Goal: Communication & Community: Answer question/provide support

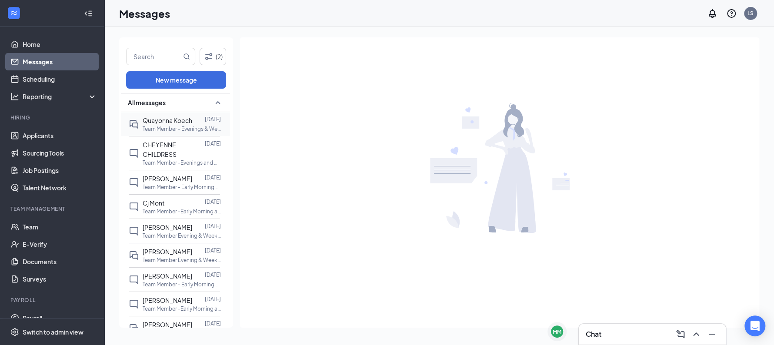
click at [164, 125] on p "Team Member - Evenings & Weekend at [GEOGRAPHIC_DATA] TX-220 LLC" at bounding box center [182, 128] width 78 height 7
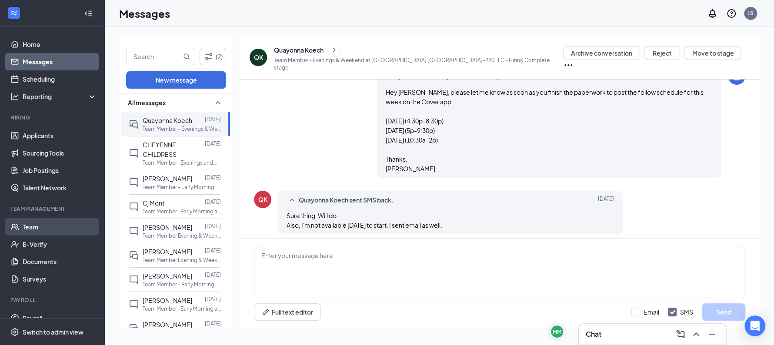
scroll to position [476, 0]
click at [43, 226] on link "Team" at bounding box center [60, 226] width 74 height 17
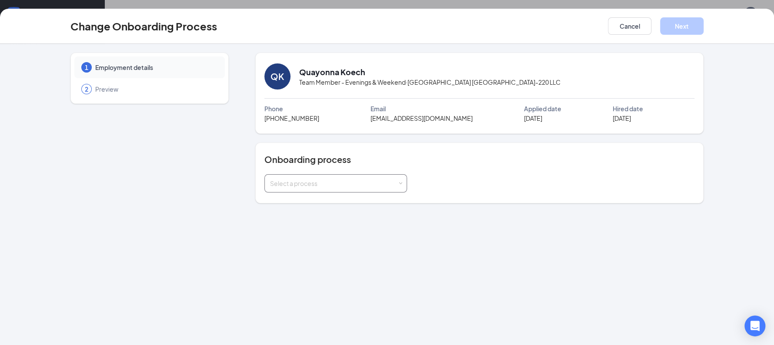
drag, startPoint x: 391, startPoint y: 167, endPoint x: 385, endPoint y: 182, distance: 15.4
click at [385, 182] on div "Onboarding process Select a process" at bounding box center [479, 172] width 430 height 39
click at [385, 182] on div "Select a process" at bounding box center [333, 183] width 127 height 9
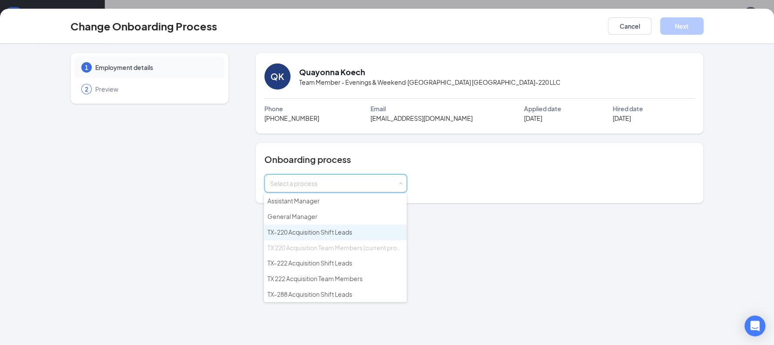
click at [352, 228] on span "TX-220 Acquisition Shift Leads" at bounding box center [309, 232] width 85 height 8
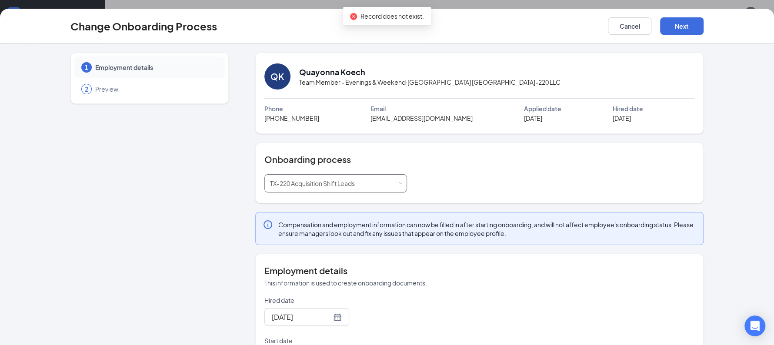
scroll to position [81, 0]
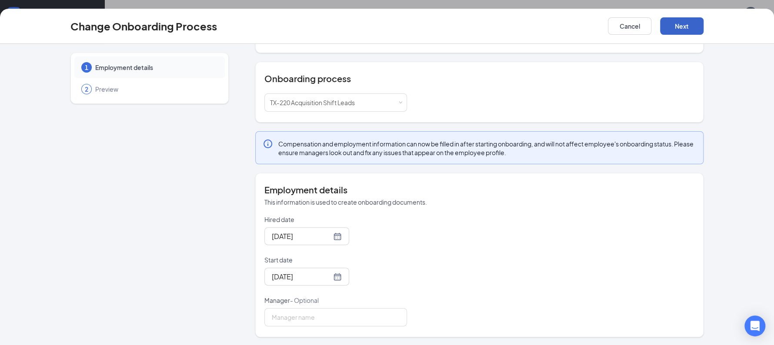
click at [682, 27] on button "Next" at bounding box center [681, 25] width 43 height 17
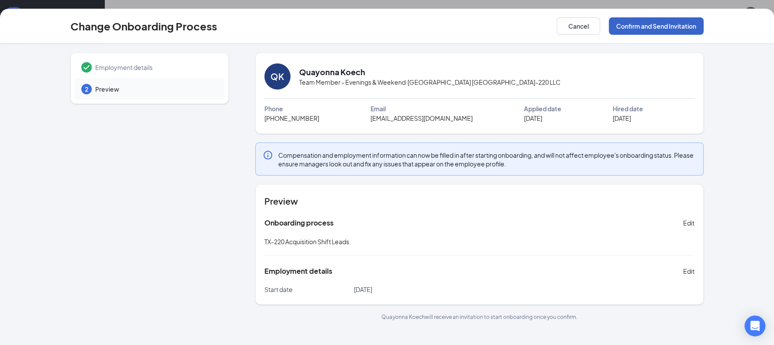
click at [661, 23] on button "Confirm and Send Invitation" at bounding box center [656, 25] width 95 height 17
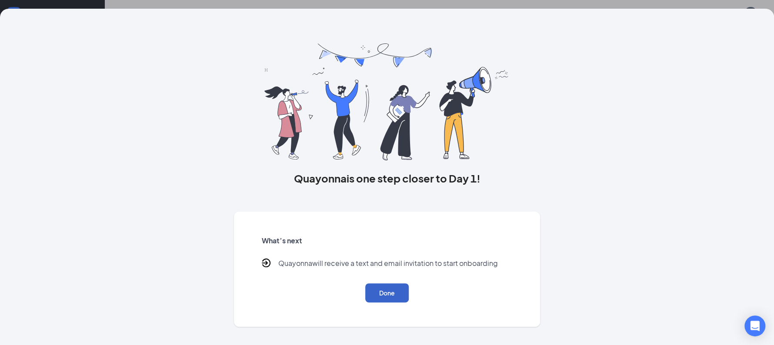
click at [390, 291] on button "Done" at bounding box center [386, 292] width 43 height 19
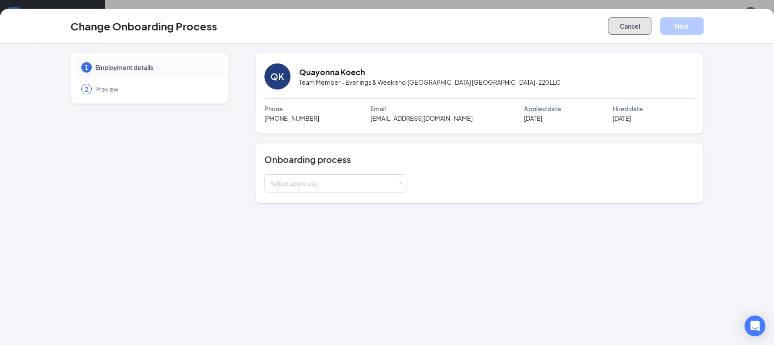
click at [625, 30] on button "Cancel" at bounding box center [629, 25] width 43 height 17
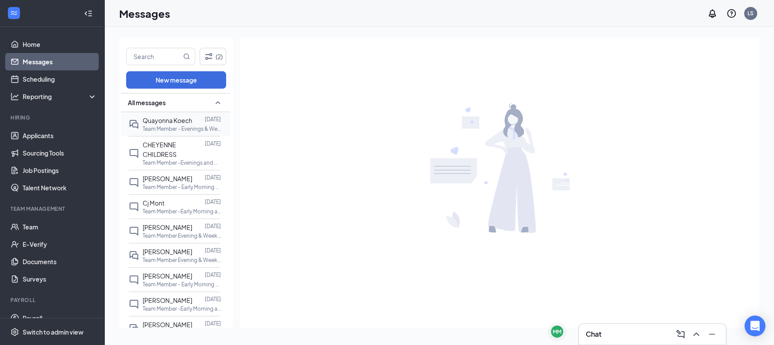
click at [189, 123] on span "Quayonna Koech" at bounding box center [168, 120] width 50 height 8
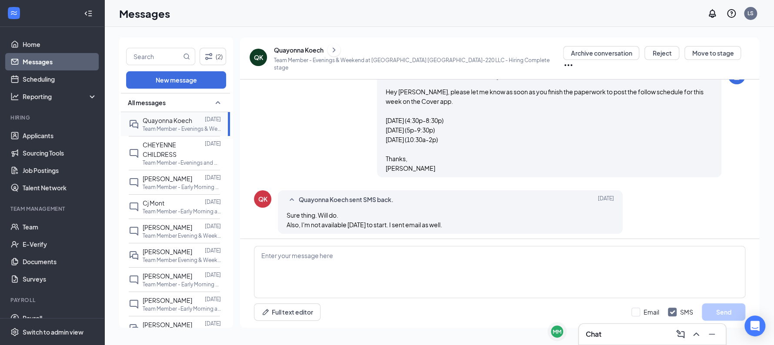
scroll to position [476, 0]
click at [310, 255] on textarea at bounding box center [499, 272] width 491 height 52
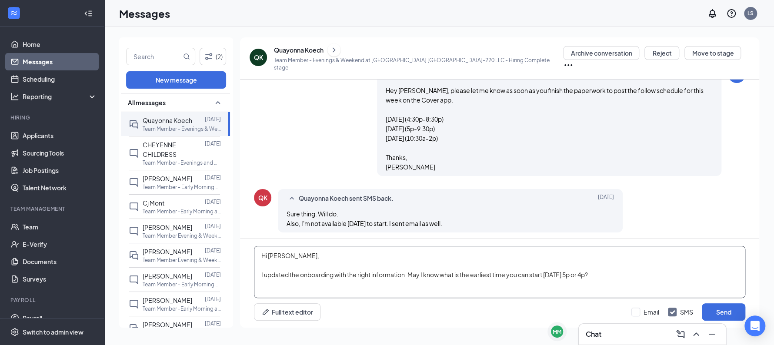
click at [657, 273] on textarea "Hi [PERSON_NAME], I updated the onboarding with the right information. May I kn…" at bounding box center [499, 272] width 491 height 52
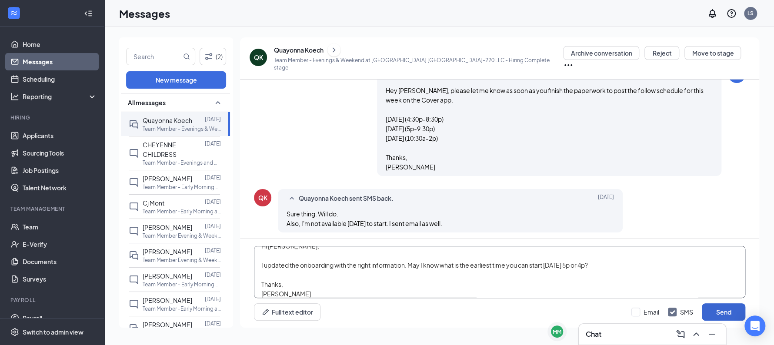
type textarea "Hi [PERSON_NAME], I updated the onboarding with the right information. May I kn…"
click at [735, 309] on button "Send" at bounding box center [723, 311] width 43 height 17
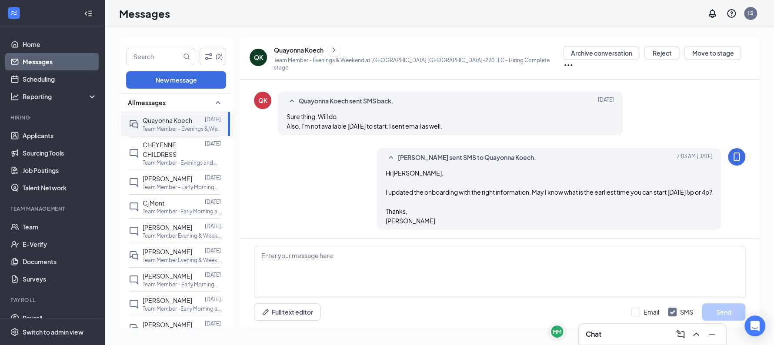
scroll to position [581, 0]
click at [182, 159] on p "Team Member -Evenings and Weekends at [GEOGRAPHIC_DATA] TX-288 LLC" at bounding box center [182, 162] width 78 height 7
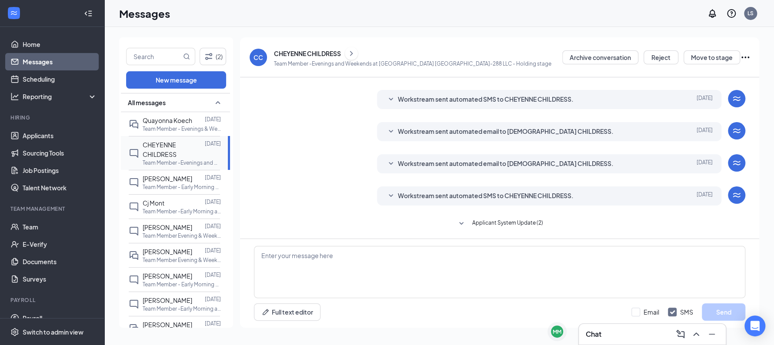
scroll to position [17, 0]
click at [180, 184] on p "Team Member - Early Morning at [GEOGRAPHIC_DATA] [GEOGRAPHIC_DATA]-222 LLC" at bounding box center [182, 186] width 78 height 7
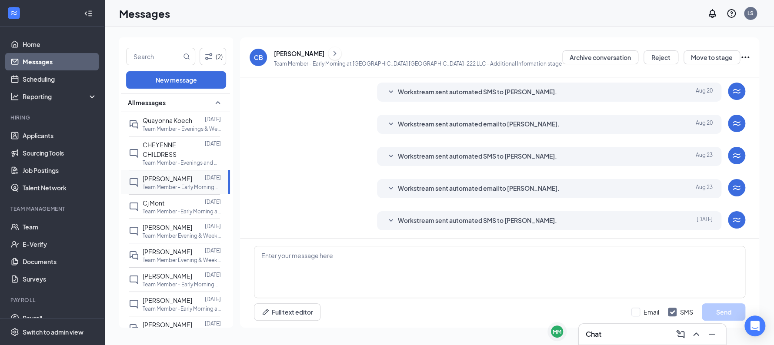
scroll to position [188, 0]
click at [140, 58] on input "text" at bounding box center [153, 56] width 55 height 17
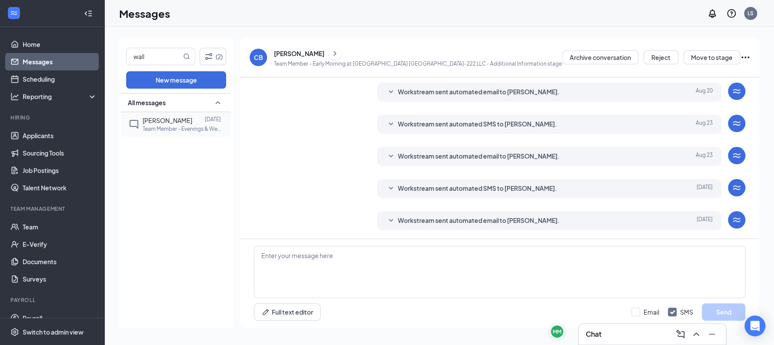
click at [159, 118] on span "[PERSON_NAME]" at bounding box center [168, 120] width 50 height 8
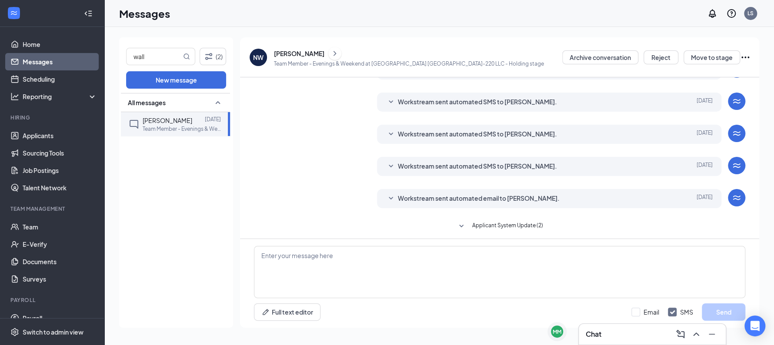
scroll to position [82, 0]
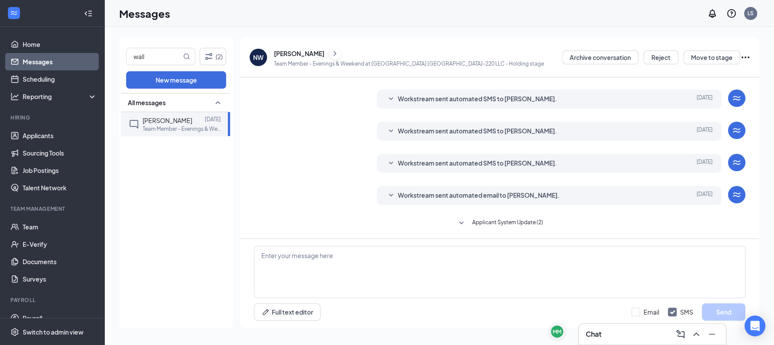
click at [330, 54] on icon "ChevronRight" at bounding box center [334, 53] width 9 height 10
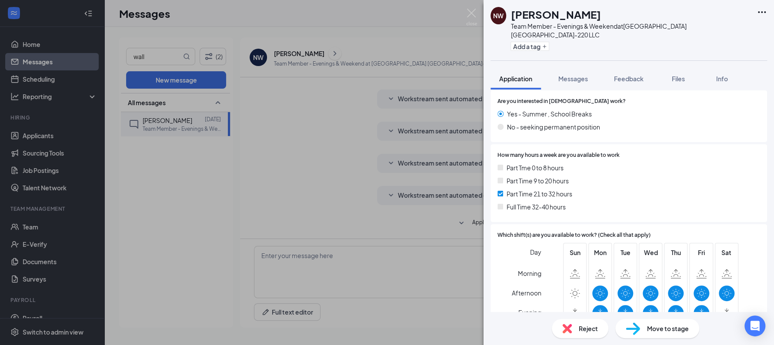
scroll to position [150, 0]
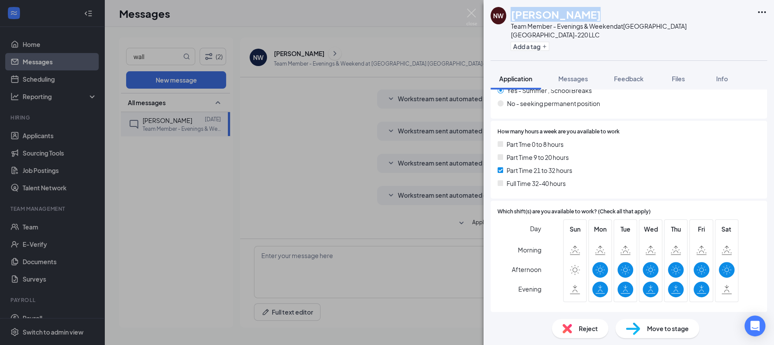
drag, startPoint x: 512, startPoint y: 10, endPoint x: 580, endPoint y: 10, distance: 68.2
click at [580, 10] on div "[PERSON_NAME]" at bounding box center [631, 14] width 242 height 15
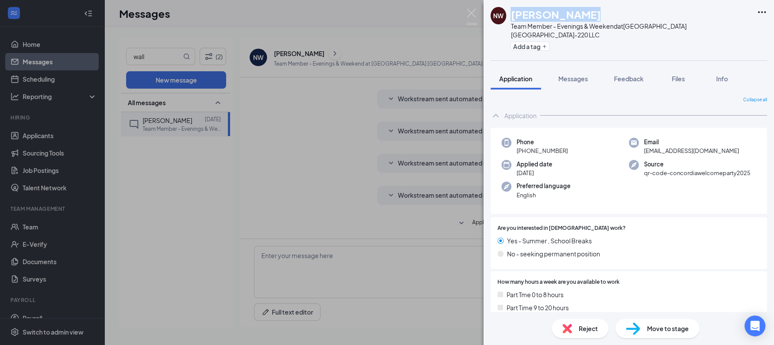
copy h1 "[PERSON_NAME]"
drag, startPoint x: 568, startPoint y: 143, endPoint x: 518, endPoint y: 141, distance: 49.6
click at [518, 141] on div "Phone [PHONE_NUMBER]" at bounding box center [564, 147] width 127 height 18
copy span "[PHONE_NUMBER]"
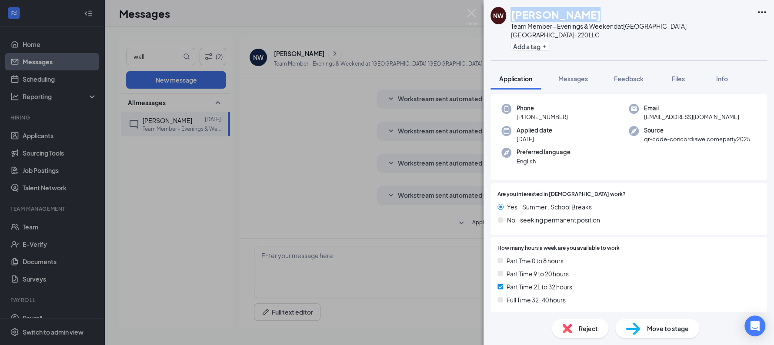
scroll to position [34, 0]
click at [154, 59] on div "NW [PERSON_NAME] Team Member - Evenings & Weekend at [GEOGRAPHIC_DATA] [GEOGRAP…" at bounding box center [387, 172] width 774 height 345
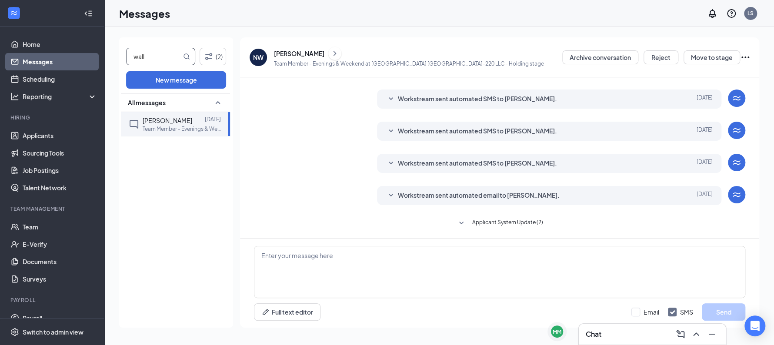
click at [154, 59] on input "wall" at bounding box center [153, 56] width 55 height 17
type input "qua"
click at [190, 125] on p "Team Member - Evenings & Weekend at [GEOGRAPHIC_DATA] TX-220 LLC" at bounding box center [182, 128] width 78 height 7
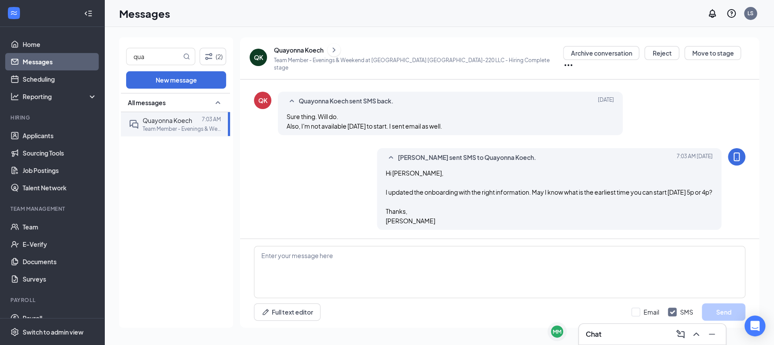
scroll to position [467, 0]
click at [334, 55] on icon "ChevronRight" at bounding box center [334, 50] width 9 height 10
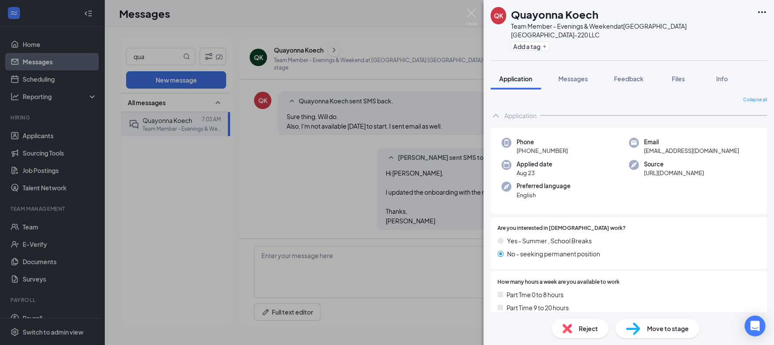
drag, startPoint x: 572, startPoint y: 140, endPoint x: 519, endPoint y: 144, distance: 54.0
click at [519, 144] on div "Phone [PHONE_NUMBER]" at bounding box center [564, 147] width 127 height 18
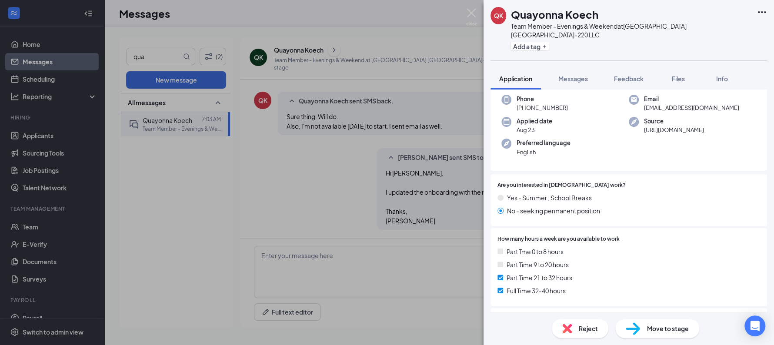
scroll to position [43, 0]
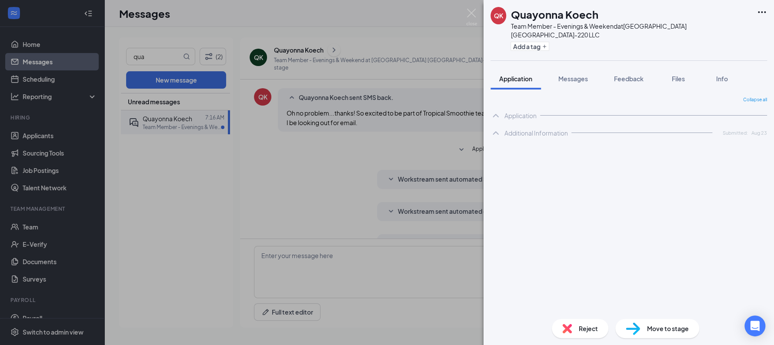
scroll to position [349, 0]
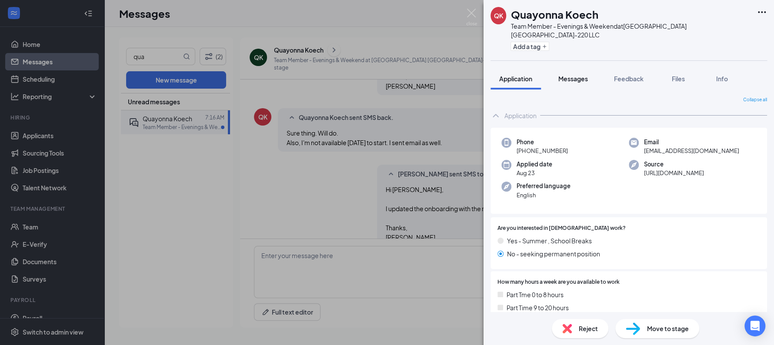
click at [576, 76] on button "Messages" at bounding box center [572, 79] width 47 height 22
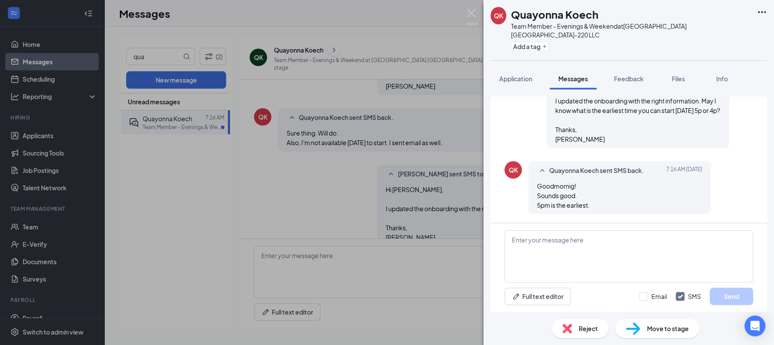
scroll to position [555, 0]
click at [572, 237] on textarea at bounding box center [628, 256] width 249 height 52
click at [549, 257] on textarea at bounding box center [628, 256] width 249 height 52
type textarea "Ok. Thank you."
click at [746, 299] on button "Send" at bounding box center [730, 296] width 43 height 17
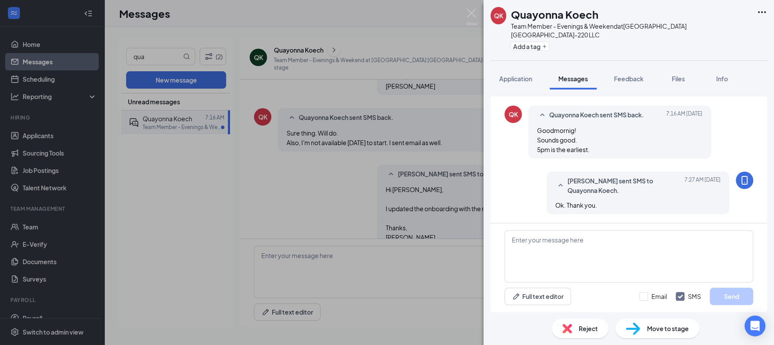
scroll to position [611, 0]
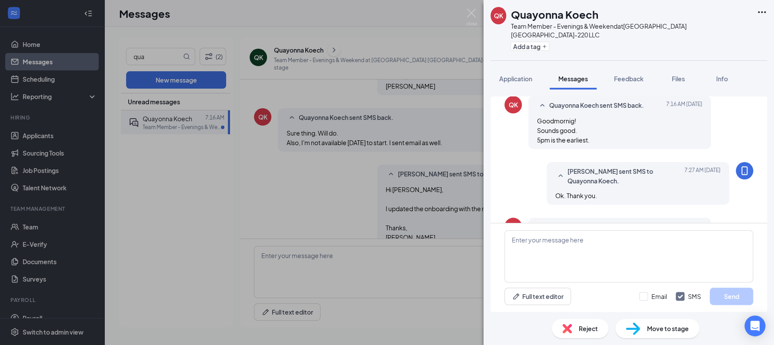
click at [277, 183] on div "QK Quayonna Koech Team Member - Evenings & Weekend at Sunshine Hospitality TX-2…" at bounding box center [387, 172] width 774 height 345
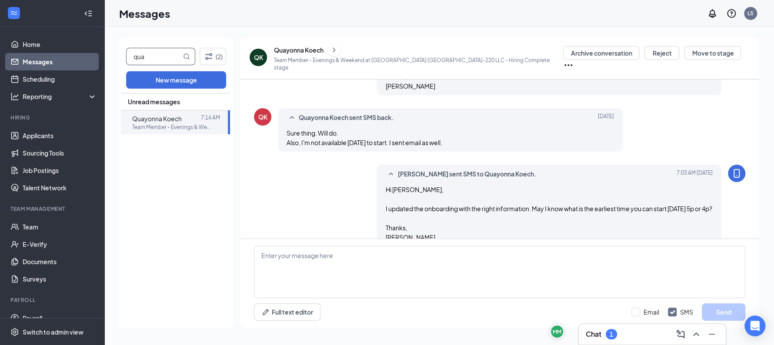
click at [144, 55] on input "qua" at bounding box center [153, 56] width 55 height 17
click at [621, 334] on div "Chat 1" at bounding box center [652, 334] width 133 height 14
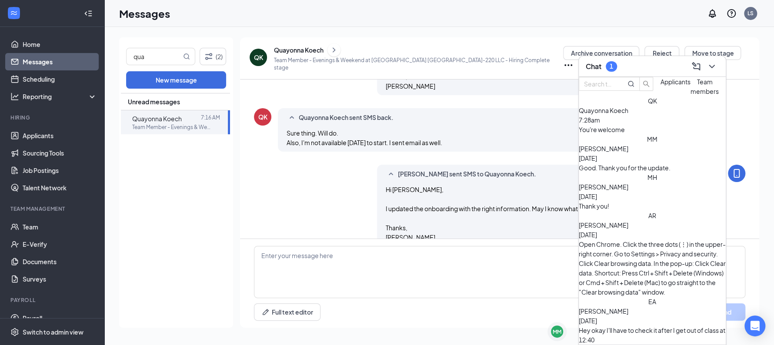
click at [660, 86] on span "Applicants" at bounding box center [675, 82] width 30 height 8
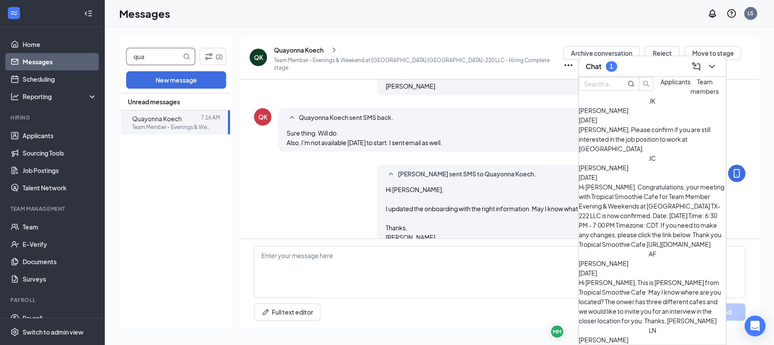
click at [163, 62] on input "qua" at bounding box center [153, 56] width 55 height 17
type input "q"
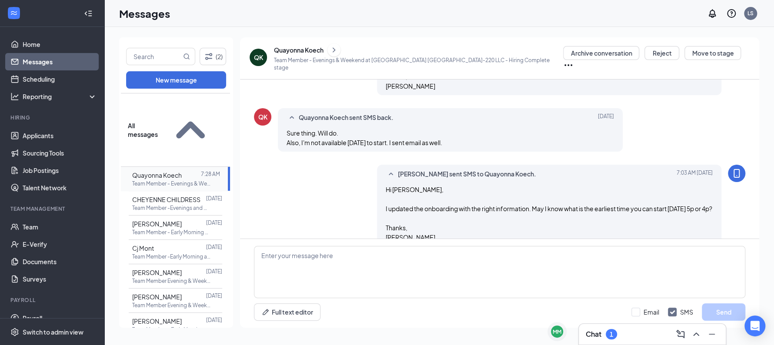
click at [185, 180] on p "Team Member - Evenings & Weekend at [GEOGRAPHIC_DATA] TX-220 LLC" at bounding box center [171, 183] width 78 height 7
click at [623, 335] on div "Chat 1" at bounding box center [652, 334] width 133 height 14
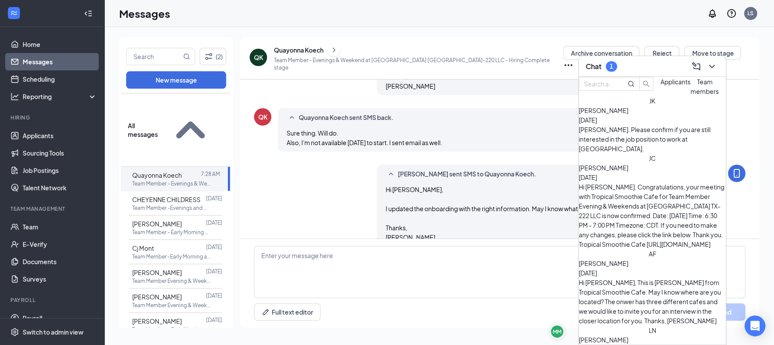
click at [690, 95] on span "Team members" at bounding box center [704, 86] width 28 height 17
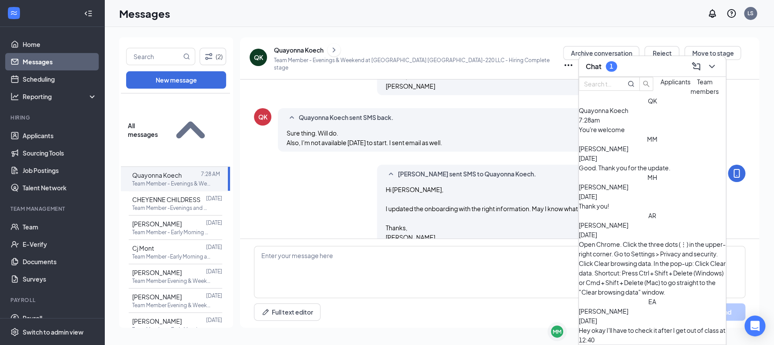
click at [659, 207] on div "Thank you!" at bounding box center [652, 206] width 147 height 10
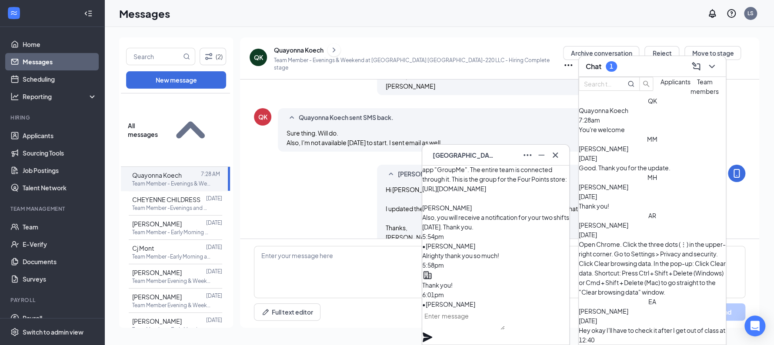
click at [499, 325] on textarea at bounding box center [463, 319] width 82 height 21
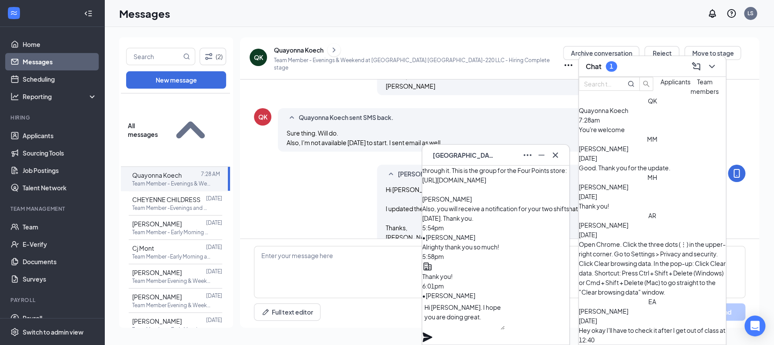
paste textarea "Can you please get in at 8:30a? Kiyah can't go to her shift."
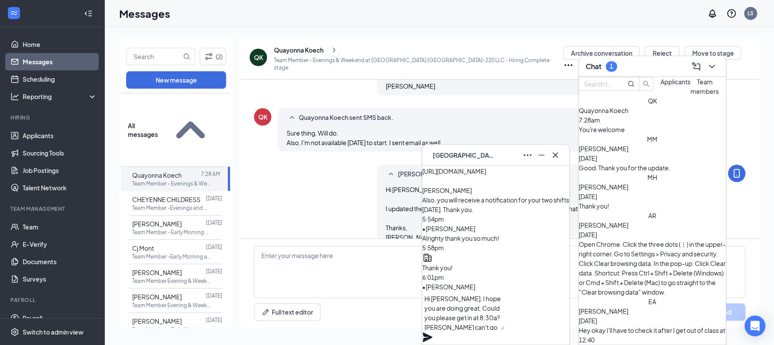
type textarea "Hi Madison. I hope you are doing great. Could you please get in at 8:30a? Kiyah…"
click at [554, 156] on icon "Cross" at bounding box center [555, 154] width 5 height 5
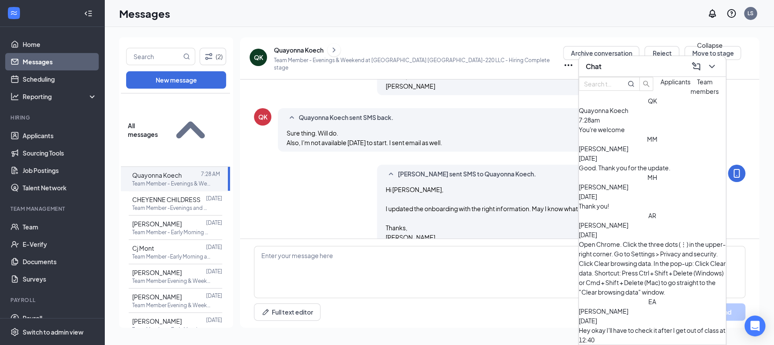
click at [710, 68] on icon "ChevronDown" at bounding box center [711, 66] width 10 height 10
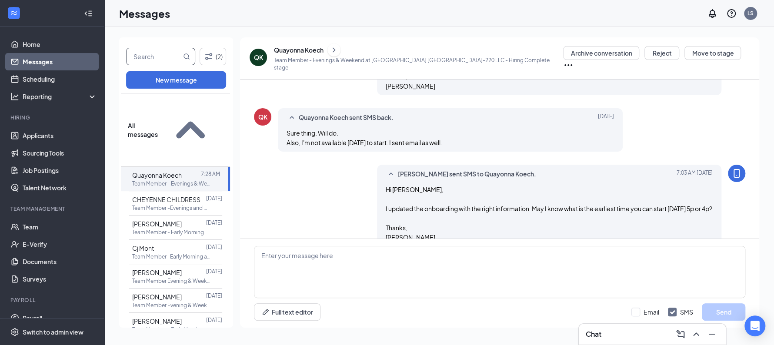
click at [152, 57] on input "text" at bounding box center [153, 56] width 55 height 17
type input "jas"
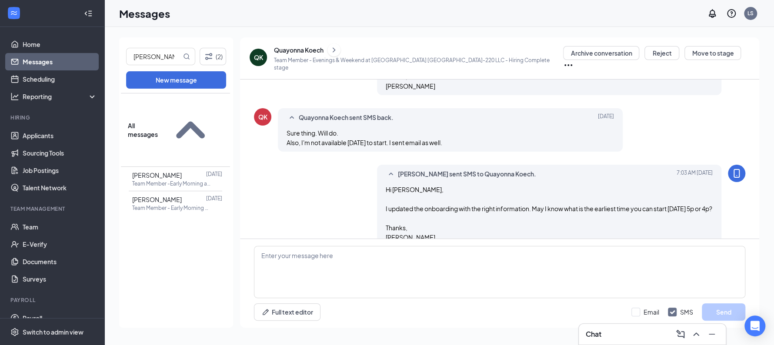
click at [182, 204] on p "Team Member - Early Morning at [GEOGRAPHIC_DATA] [GEOGRAPHIC_DATA]-222 LLC" at bounding box center [171, 207] width 78 height 7
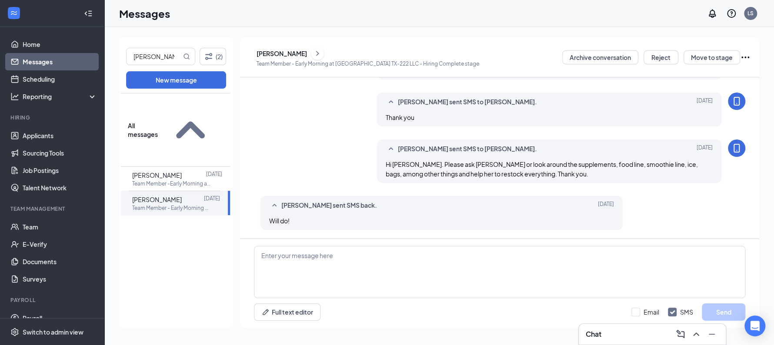
scroll to position [469, 0]
click at [178, 195] on div "Jasmyn Barton" at bounding box center [157, 200] width 50 height 10
click at [322, 53] on icon "ChevronRight" at bounding box center [317, 53] width 9 height 10
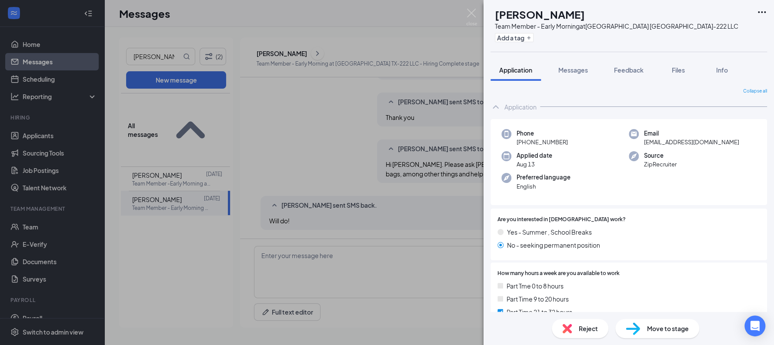
drag, startPoint x: 568, startPoint y: 139, endPoint x: 520, endPoint y: 144, distance: 48.1
click at [520, 144] on div "Phone +1 (737) 395-7015" at bounding box center [564, 138] width 127 height 18
copy span "1 (737) 395-7015"
